Goal: Task Accomplishment & Management: Use online tool/utility

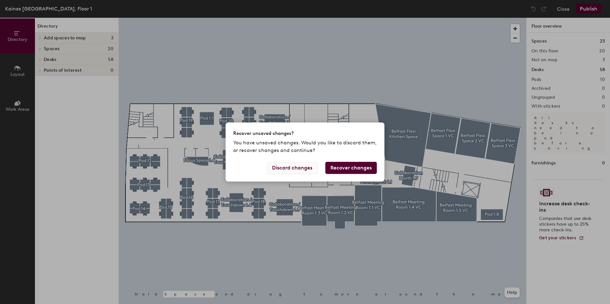
click at [313, 169] on button "Discard changes" at bounding box center [291, 168] width 51 height 12
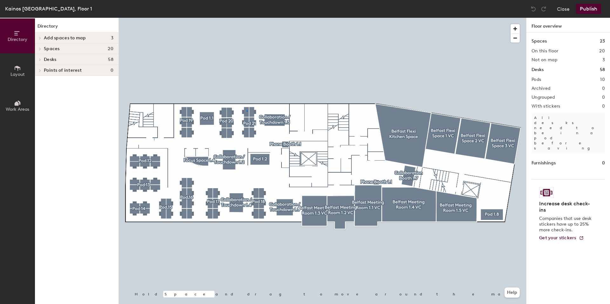
click at [246, 18] on div at bounding box center [322, 18] width 407 height 0
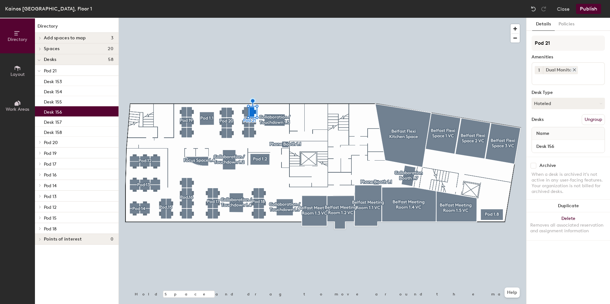
click at [576, 70] on icon at bounding box center [574, 70] width 4 height 4
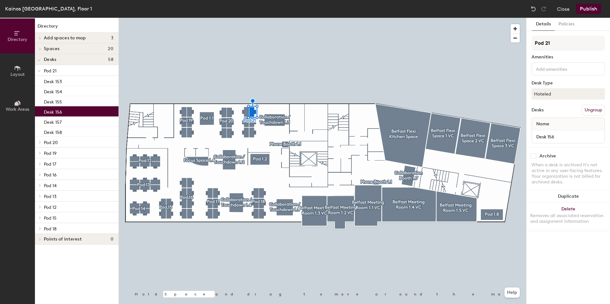
click at [559, 70] on input at bounding box center [563, 69] width 57 height 8
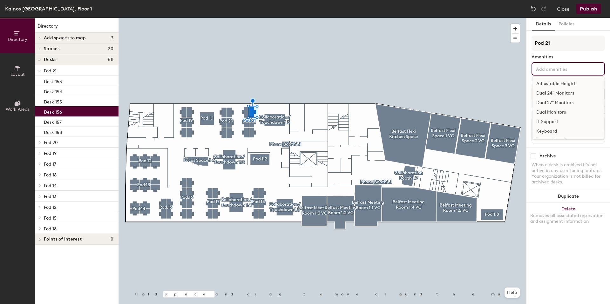
click at [558, 92] on div "Dual 24" Monitors" at bounding box center [567, 94] width 71 height 10
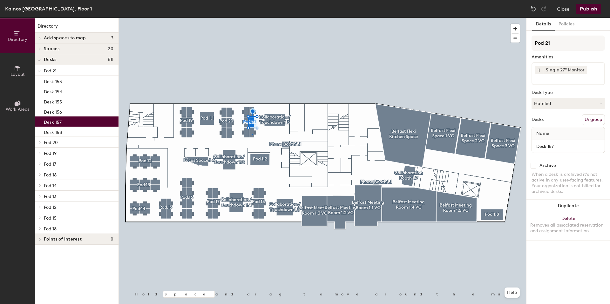
click at [252, 18] on div at bounding box center [322, 18] width 407 height 0
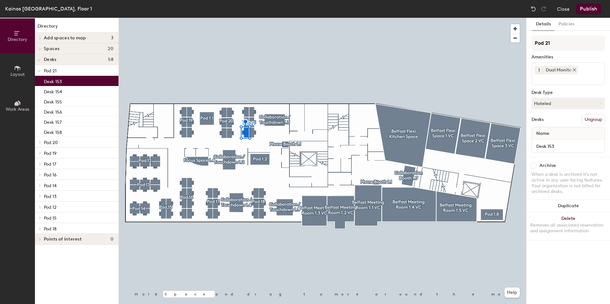
click at [575, 69] on icon at bounding box center [574, 70] width 3 height 3
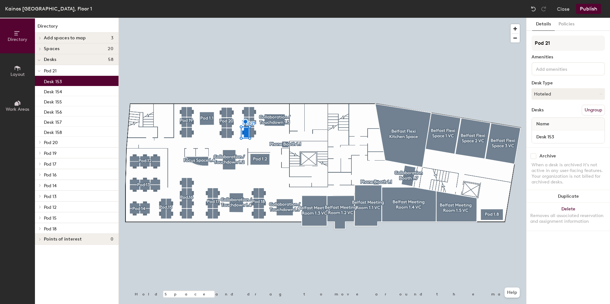
click at [561, 76] on div "Pod 21 Amenities Desk Type Hoteled Desks Ungroup Name Desk 153" at bounding box center [567, 92] width 73 height 112
click at [559, 70] on input at bounding box center [563, 69] width 57 height 8
type input "dual"
click at [558, 84] on div "Dual 24" Monitors" at bounding box center [567, 84] width 71 height 10
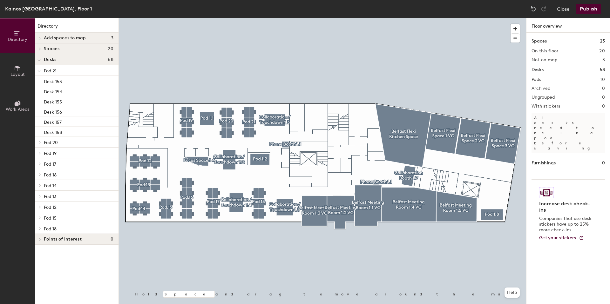
click at [246, 18] on div at bounding box center [322, 18] width 407 height 0
click at [225, 18] on div at bounding box center [322, 18] width 407 height 0
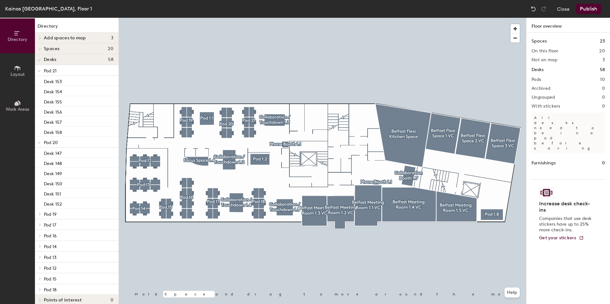
click at [580, 9] on button "Publish" at bounding box center [588, 9] width 25 height 10
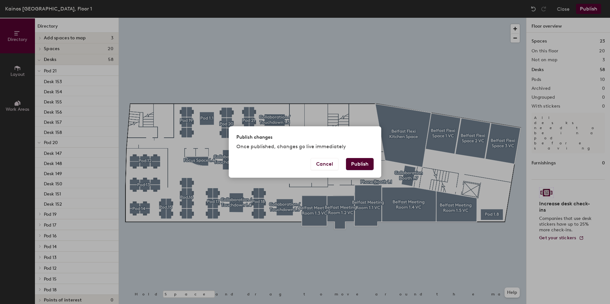
click at [355, 165] on button "Publish" at bounding box center [360, 164] width 28 height 12
